Goal: Navigation & Orientation: Find specific page/section

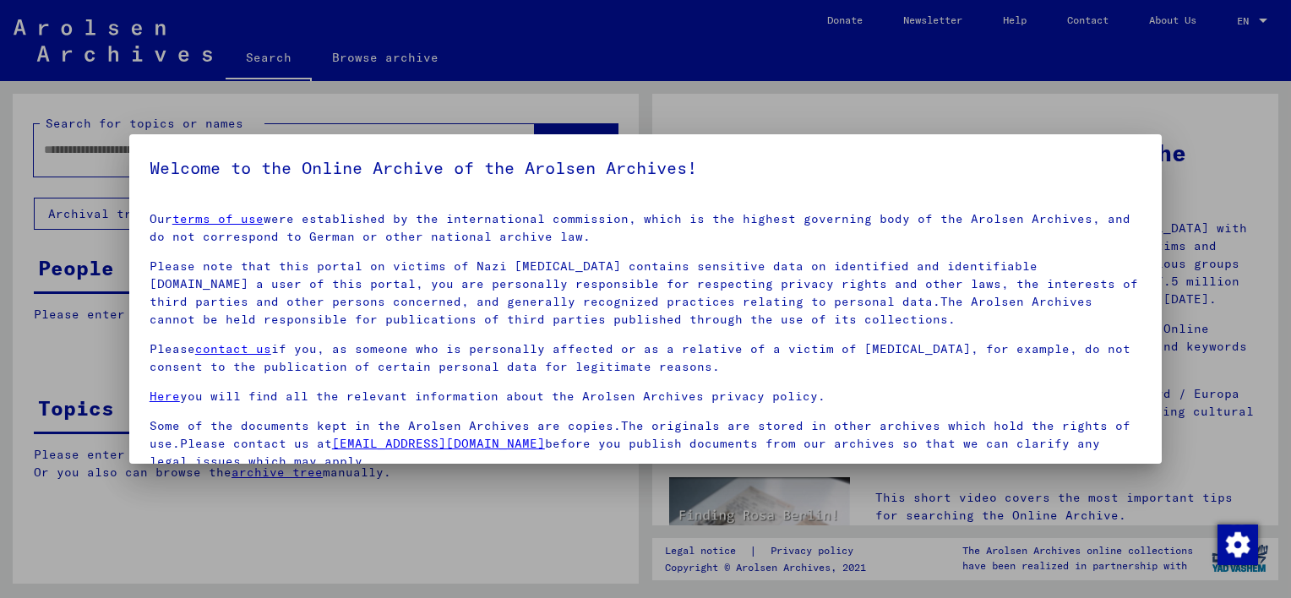
click at [1264, 19] on div at bounding box center [645, 299] width 1291 height 598
click at [1248, 19] on div at bounding box center [645, 299] width 1291 height 598
click at [1244, 19] on div at bounding box center [645, 299] width 1291 height 598
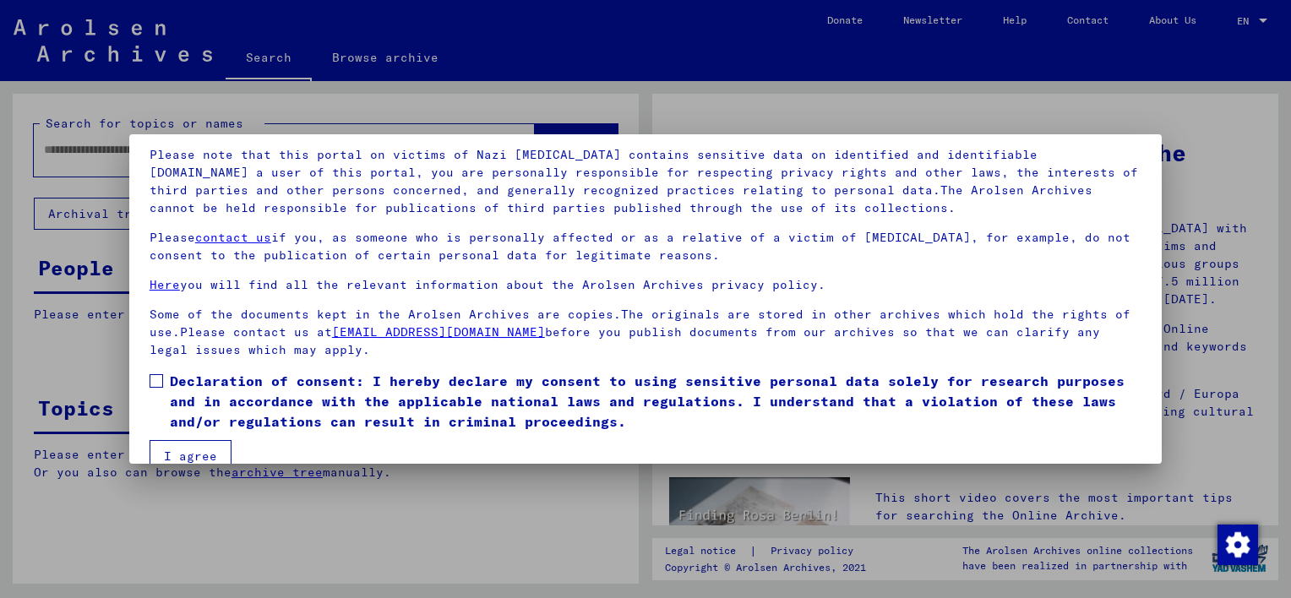
scroll to position [140, 0]
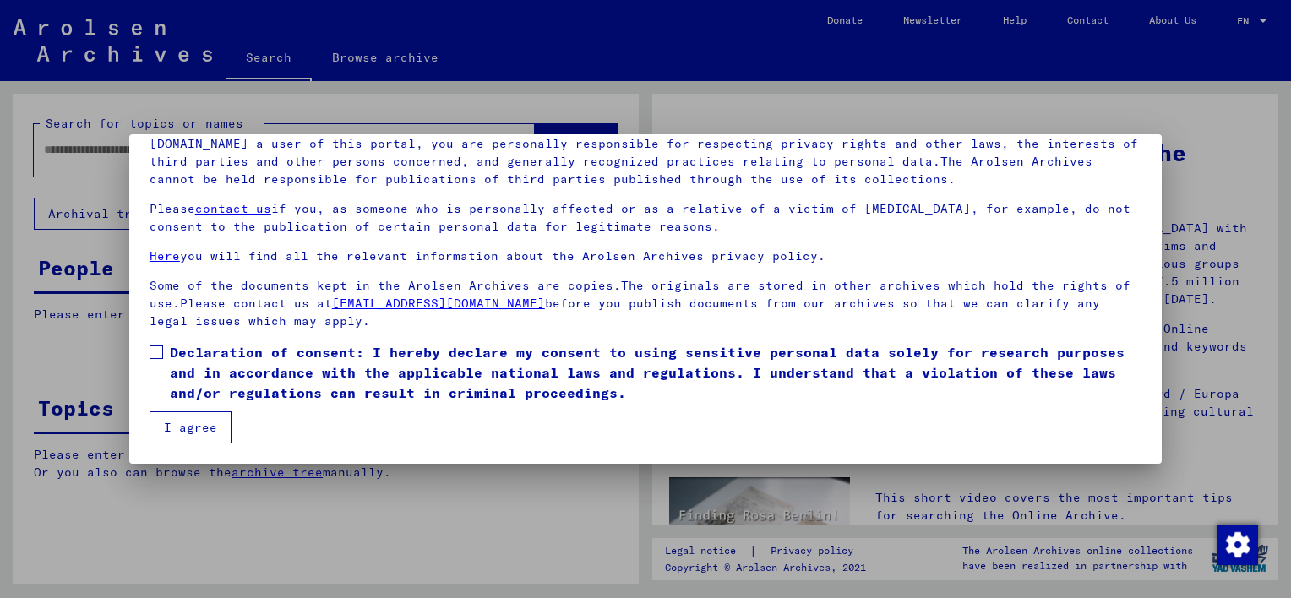
click at [155, 354] on span at bounding box center [157, 352] width 14 height 14
drag, startPoint x: 184, startPoint y: 436, endPoint x: 295, endPoint y: 401, distance: 116.0
click at [186, 436] on button "I agree" at bounding box center [191, 427] width 82 height 32
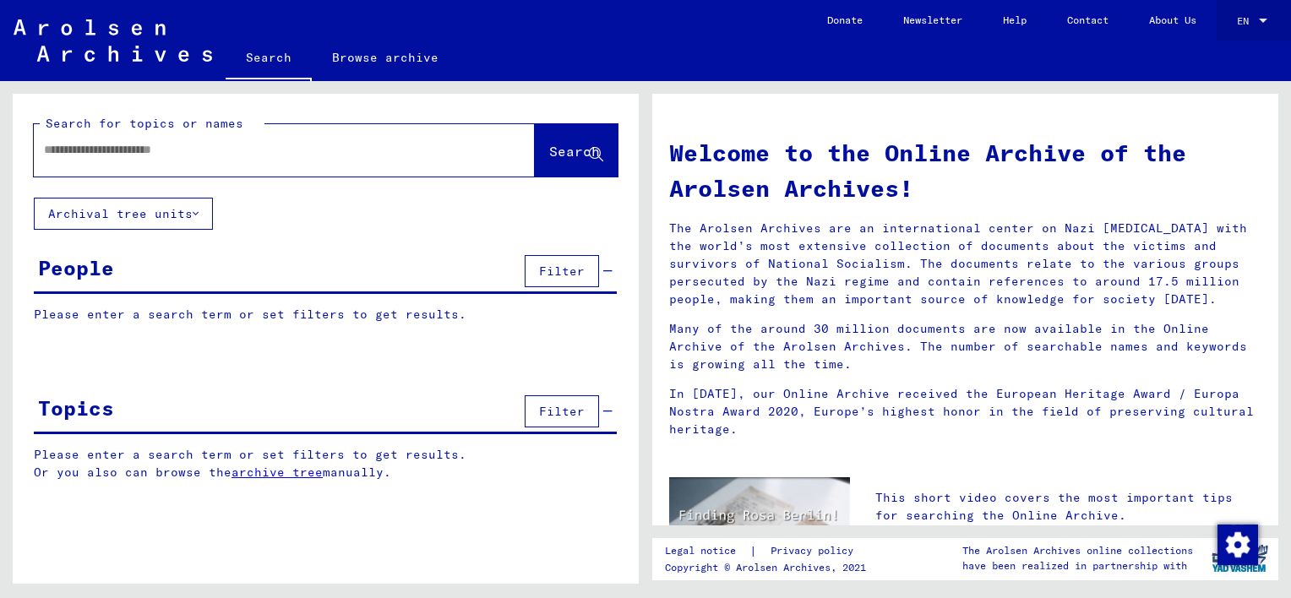
click at [1239, 17] on span "EN" at bounding box center [1246, 21] width 19 height 12
click at [1163, 51] on div at bounding box center [645, 299] width 1291 height 598
click at [1264, 24] on div at bounding box center [1262, 21] width 15 height 12
click at [1142, 39] on div at bounding box center [645, 299] width 1291 height 598
